Goal: Transaction & Acquisition: Purchase product/service

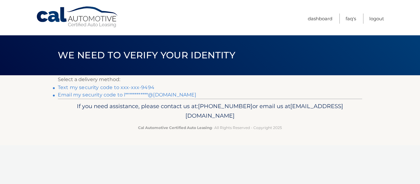
click at [146, 87] on link "Text my security code to xxx-xxx-9494" at bounding box center [106, 88] width 97 height 6
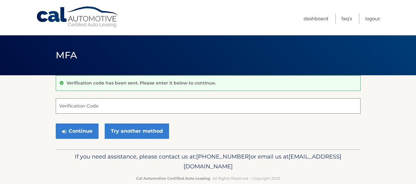
click at [129, 105] on input "Verification Code" at bounding box center [208, 105] width 304 height 15
type input "981309"
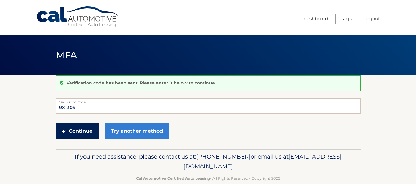
click at [85, 137] on button "Continue" at bounding box center [77, 131] width 43 height 15
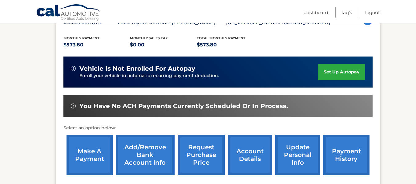
scroll to position [122, 0]
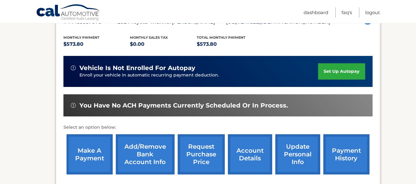
click at [79, 159] on link "make a payment" at bounding box center [89, 154] width 46 height 40
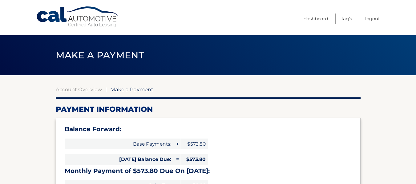
select select "MTAxMjAwZDUtYTYyNS00NWE4LTk2NGMtYjhiYmMyZWQ2ZTJh"
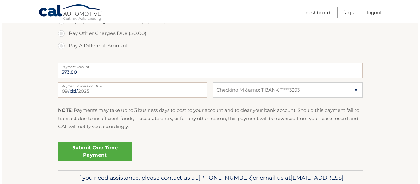
scroll to position [249, 0]
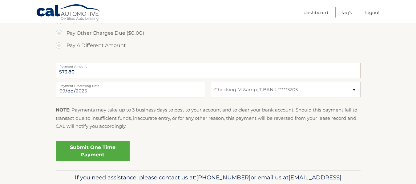
click at [99, 154] on link "Submit One Time Payment" at bounding box center [93, 151] width 74 height 20
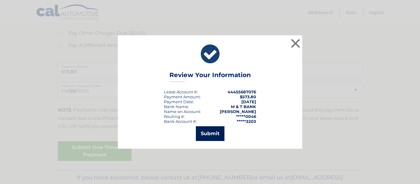
click at [209, 137] on button "Submit" at bounding box center [210, 133] width 29 height 15
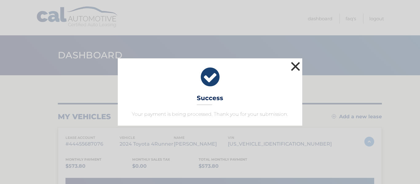
click at [296, 69] on button "×" at bounding box center [295, 66] width 12 height 12
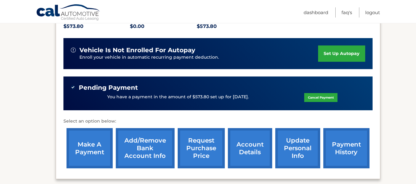
scroll to position [139, 0]
